Goal: Ask a question

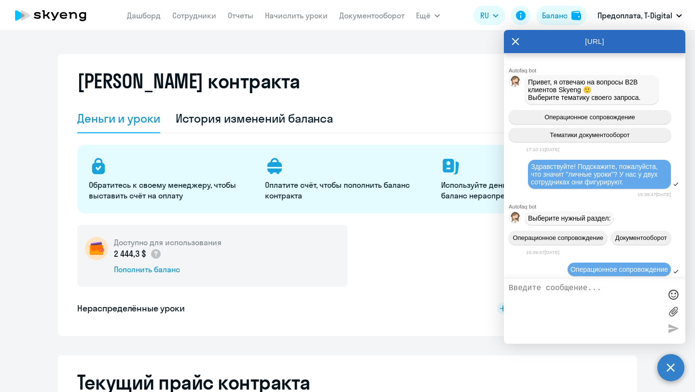
select select "english_adult_not_native_speaker"
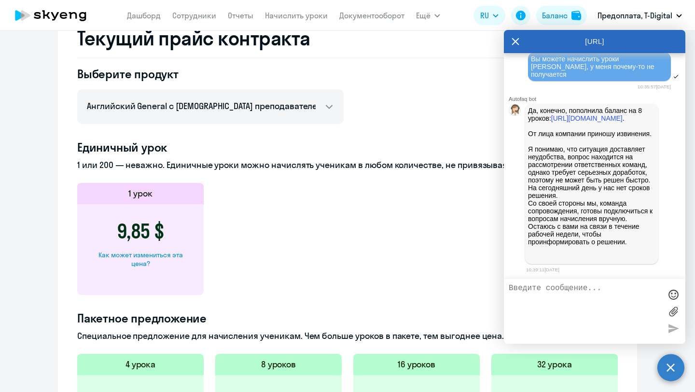
scroll to position [4913, 0]
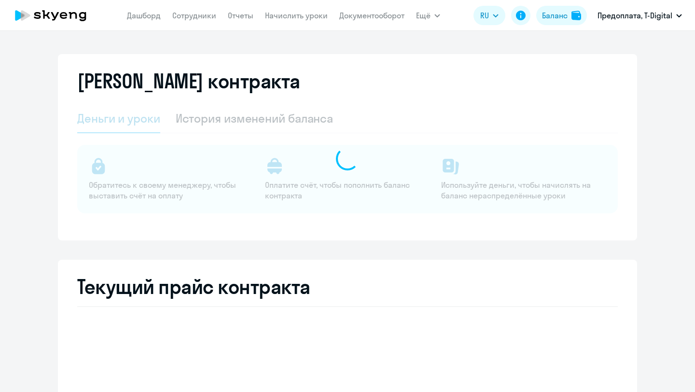
select select "english_adult_not_native_speaker"
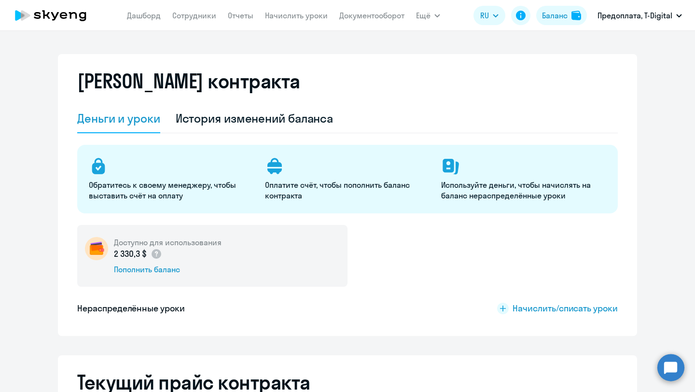
click at [677, 367] on circle at bounding box center [670, 367] width 27 height 27
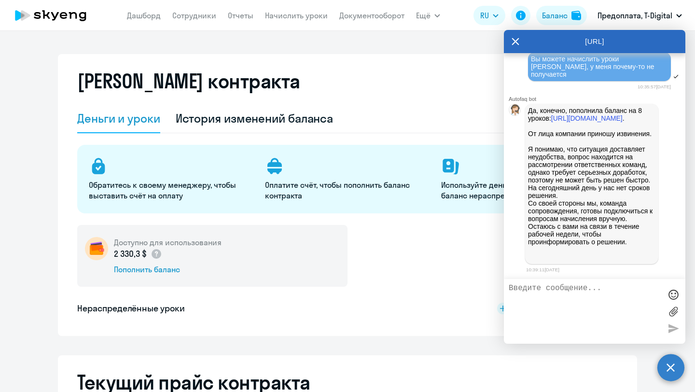
scroll to position [4913, 0]
click at [546, 286] on textarea at bounding box center [585, 311] width 152 height 55
type textarea "У"
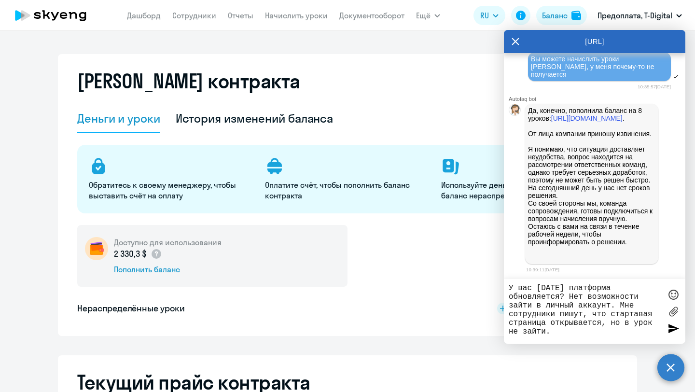
click at [643, 314] on textarea "У вас сегодня платформа обновляется? Нет возможности зайти в личный аккаунт. Мн…" at bounding box center [585, 311] width 152 height 55
type textarea "У вас сегодня платформа обновляется? Нет возможности зайти в личный аккаунт. Мн…"
click at [671, 330] on div at bounding box center [673, 328] width 14 height 14
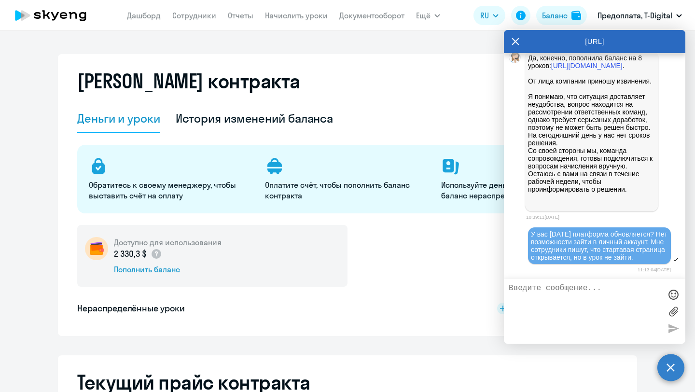
scroll to position [4968, 0]
click at [540, 285] on textarea at bounding box center [585, 311] width 152 height 55
type textarea "Такая проблема у Олега Дерюгина и у него сейчас должен быть урок"
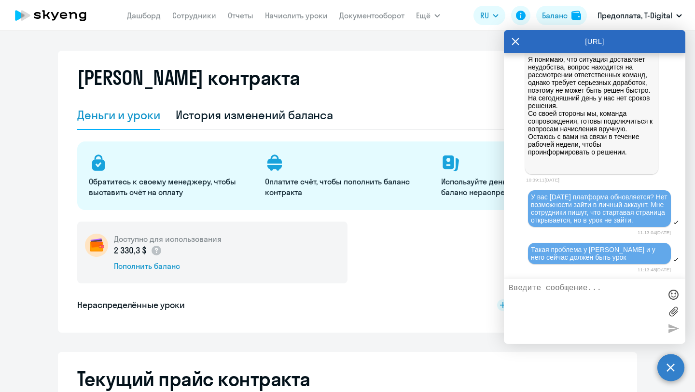
scroll to position [1, 0]
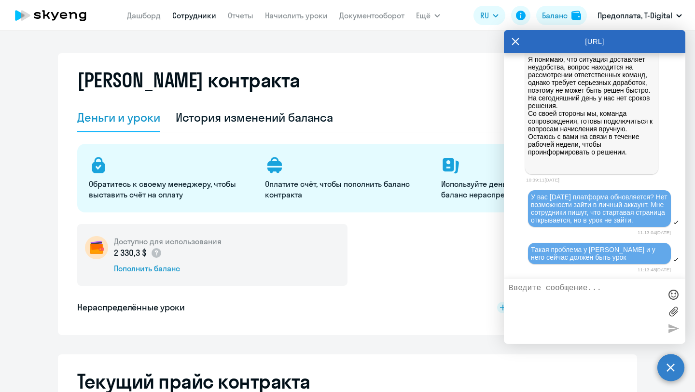
click at [200, 16] on link "Сотрудники" at bounding box center [194, 16] width 44 height 10
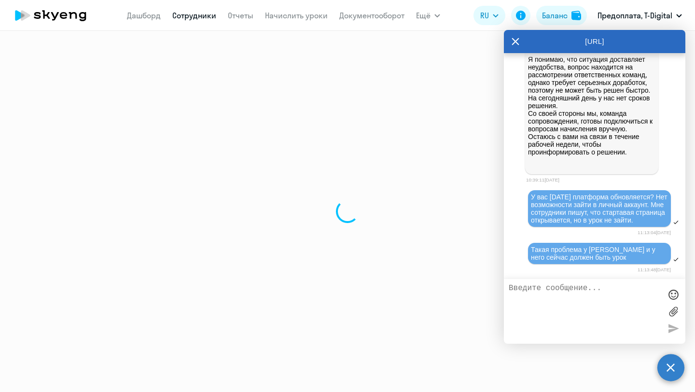
select select "30"
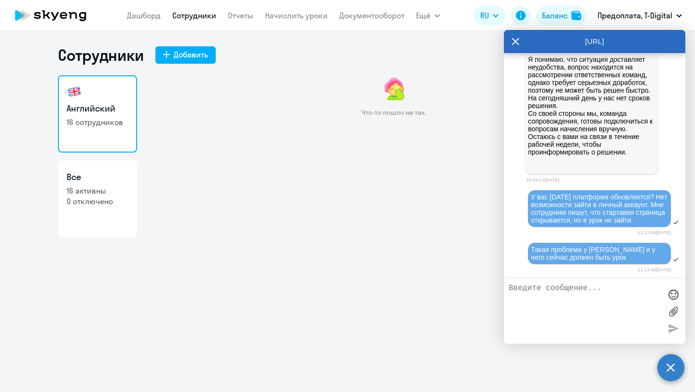
click at [138, 20] on app-menu-item-link "Дашборд" at bounding box center [144, 16] width 34 height 12
click at [151, 14] on link "Дашборд" at bounding box center [144, 16] width 34 height 10
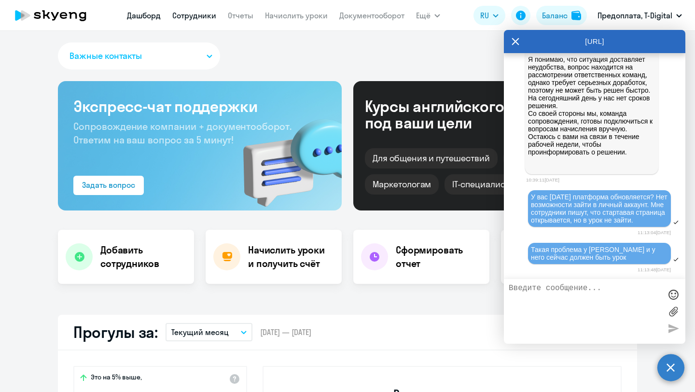
click at [198, 12] on link "Сотрудники" at bounding box center [194, 16] width 44 height 10
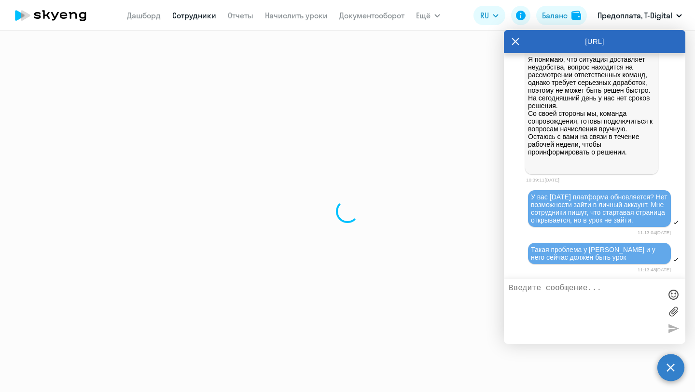
select select "30"
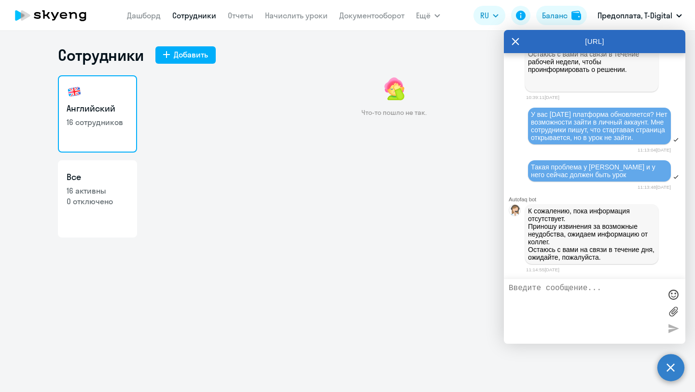
scroll to position [5094, 0]
click at [539, 294] on textarea at bounding box center [585, 311] width 152 height 55
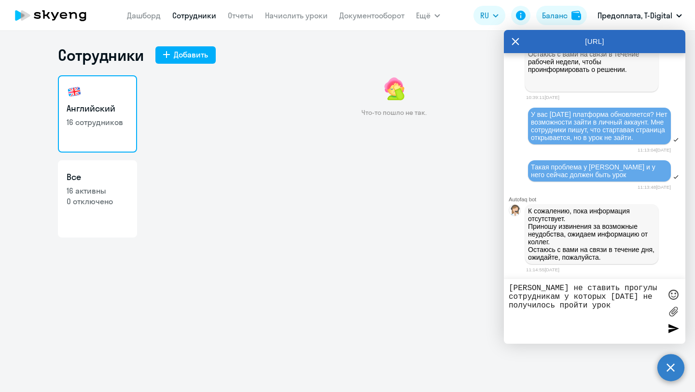
type textarea "Прошу не ставить прогулы сотрудникам у которых сегодня не получилось пройти уро…"
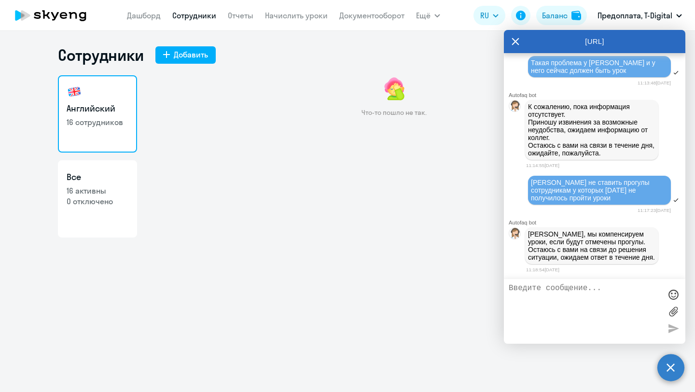
scroll to position [5211, 0]
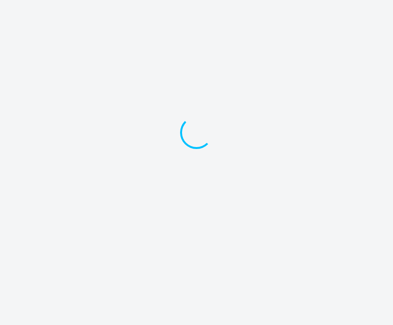
select select "30"
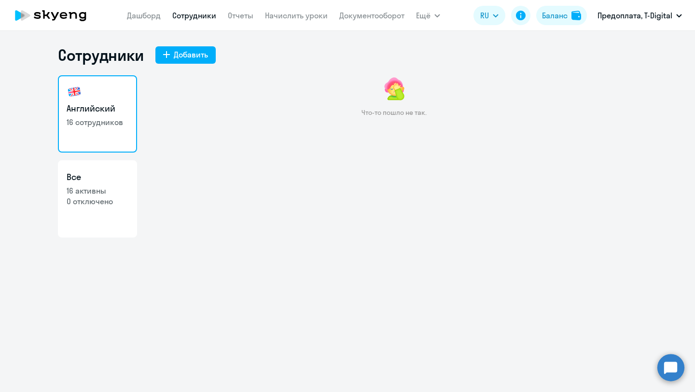
click at [392, 325] on circle at bounding box center [670, 367] width 27 height 27
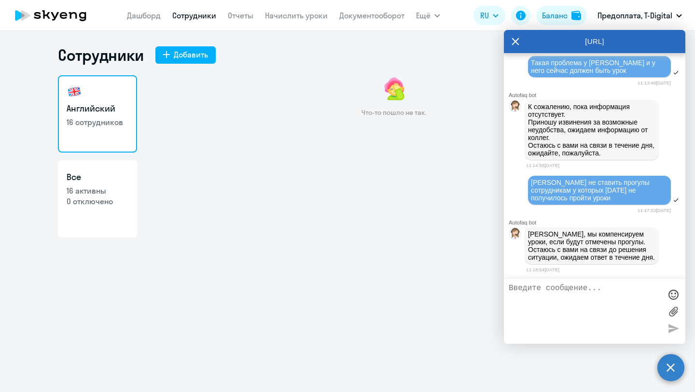
scroll to position [5211, 0]
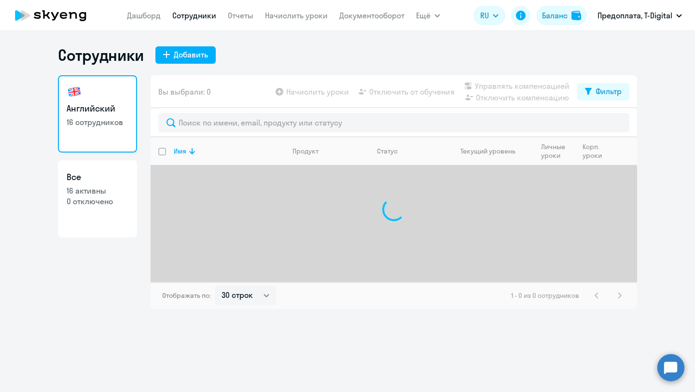
select select "30"
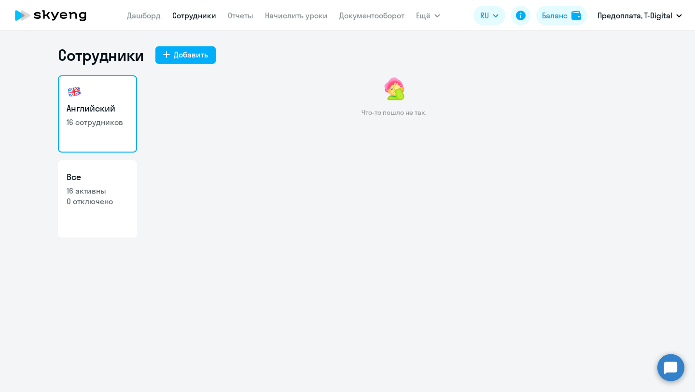
click at [669, 365] on circle at bounding box center [670, 367] width 27 height 27
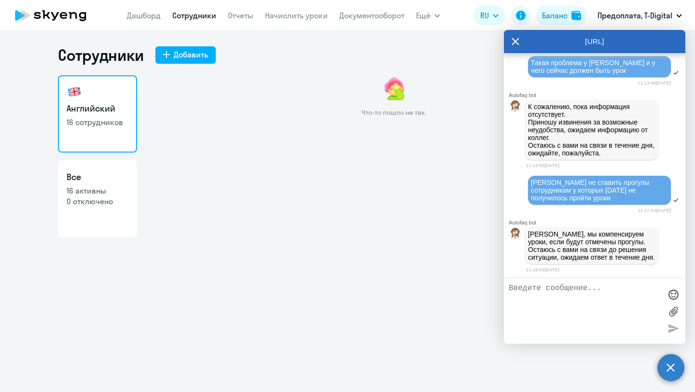
scroll to position [5211, 0]
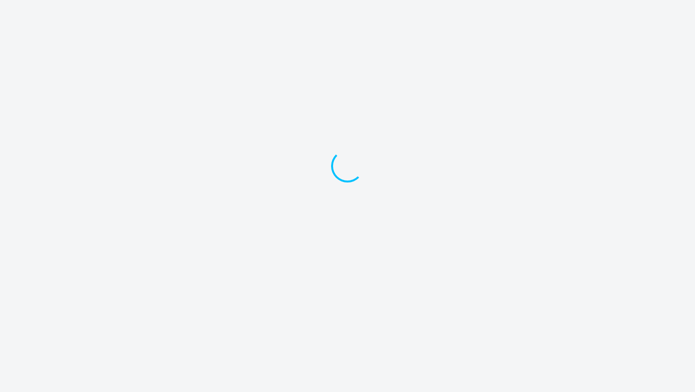
drag, startPoint x: 0, startPoint y: 0, endPoint x: 361, endPoint y: 8, distance: 361.0
click at [361, 8] on div at bounding box center [347, 180] width 695 height 361
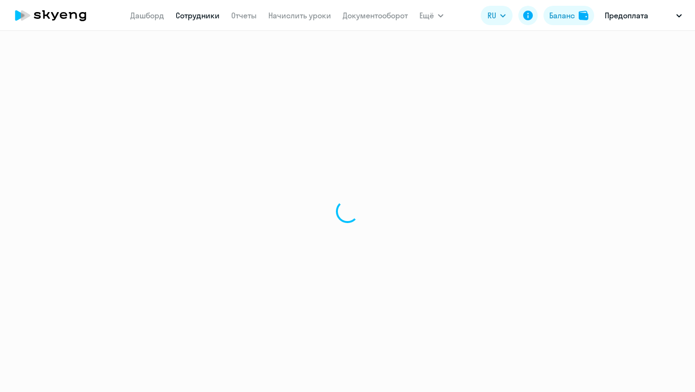
select select "30"
